Goal: Transaction & Acquisition: Purchase product/service

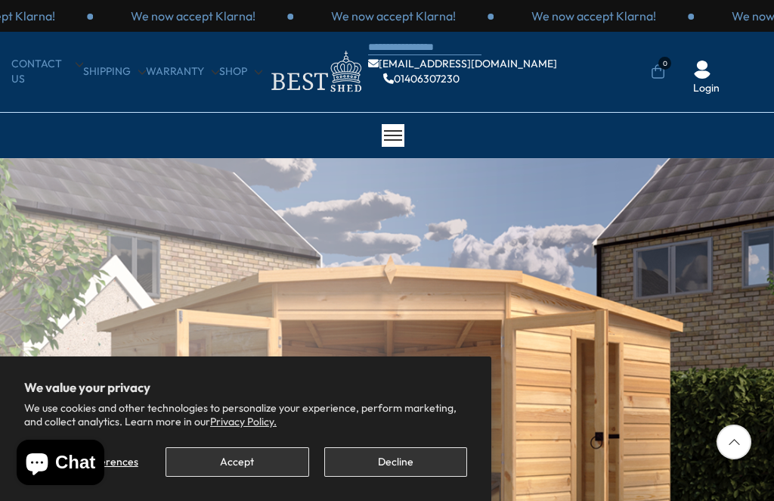
click at [255, 464] on button "Accept" at bounding box center [237, 461] width 143 height 29
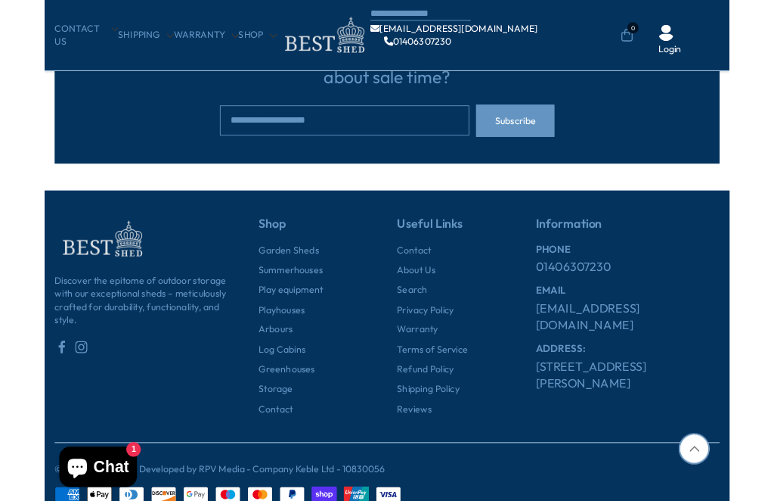
scroll to position [4416, 0]
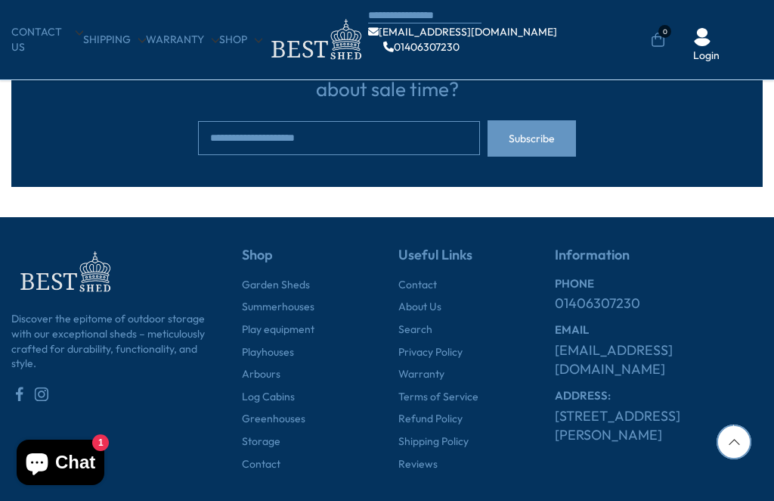
click at [269, 300] on link "Summerhouses" at bounding box center [278, 307] width 73 height 15
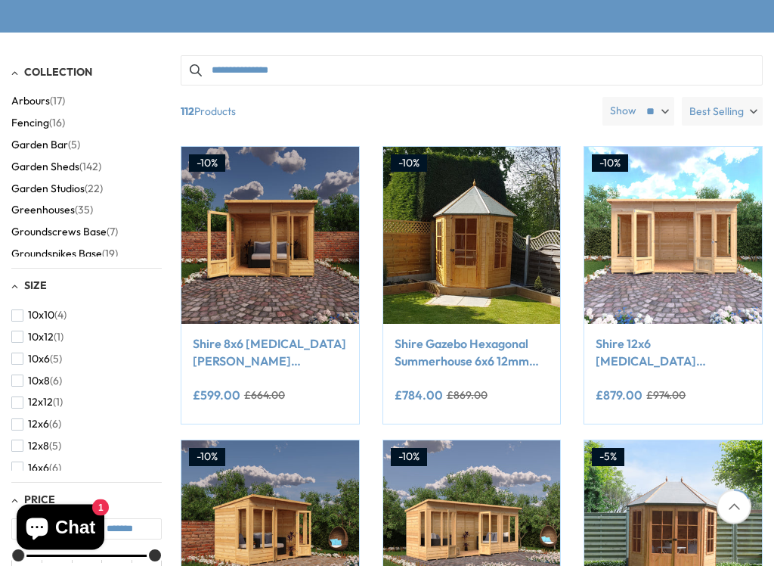
scroll to position [293, 0]
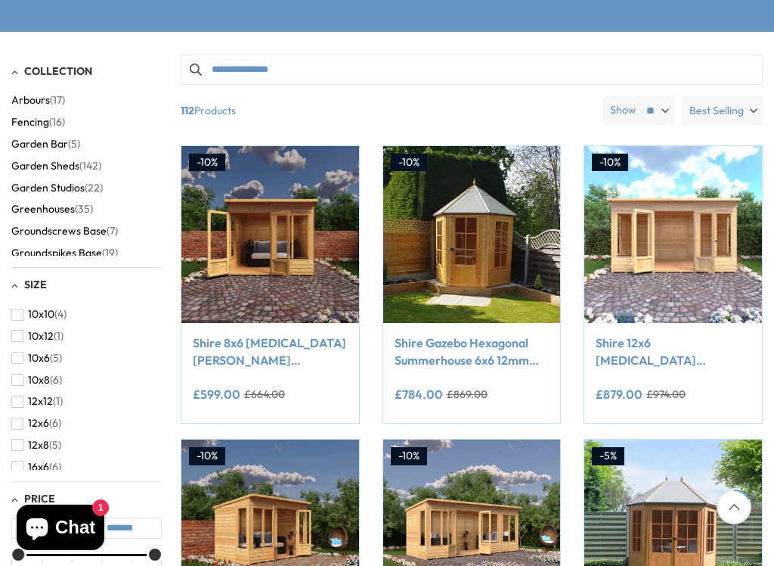
click at [247, 217] on img at bounding box center [271, 235] width 178 height 178
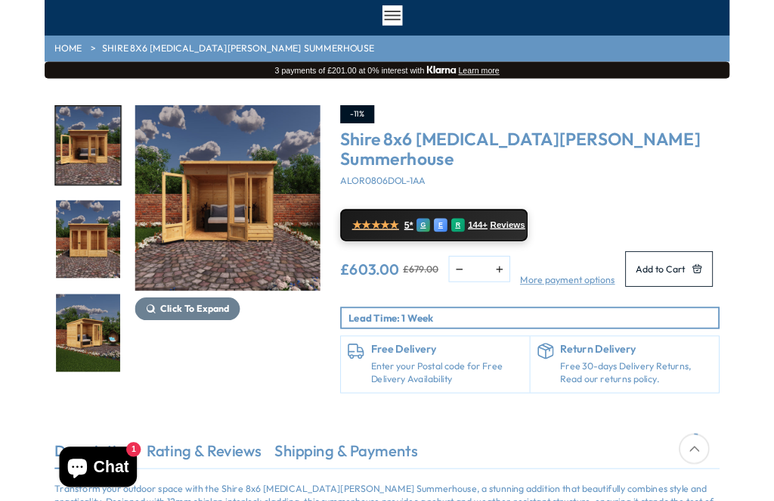
scroll to position [115, 0]
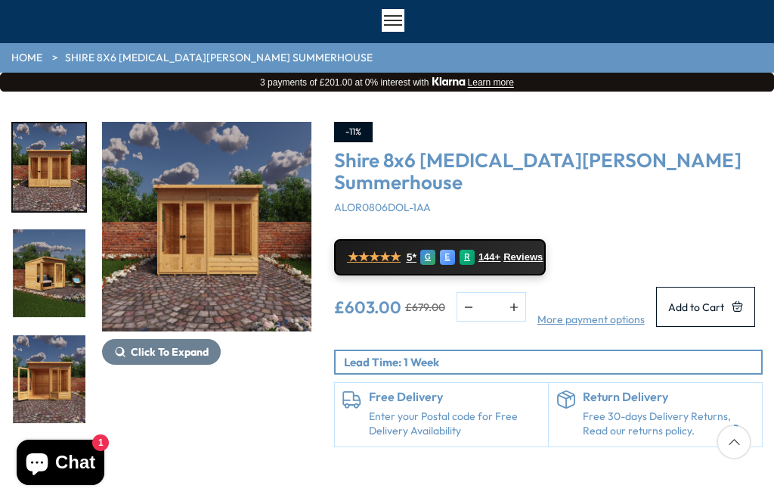
click at [54, 264] on img "3 / 9" at bounding box center [49, 273] width 73 height 88
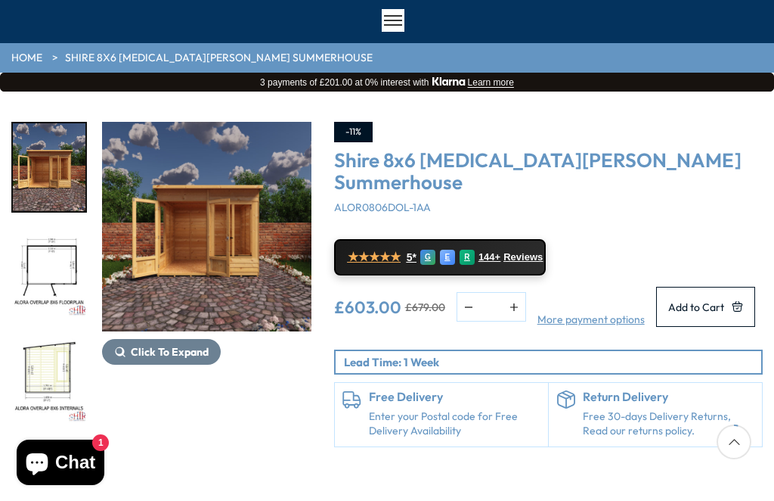
click at [58, 356] on img "6 / 9" at bounding box center [49, 379] width 73 height 88
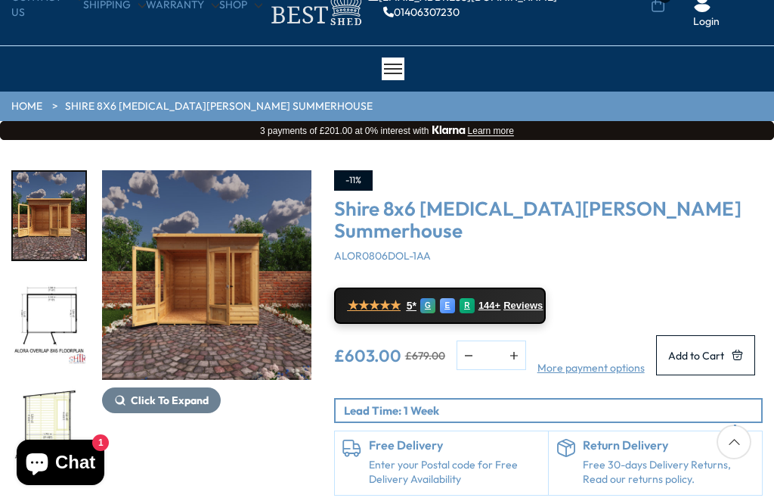
scroll to position [61, 0]
